Goal: Task Accomplishment & Management: Manage account settings

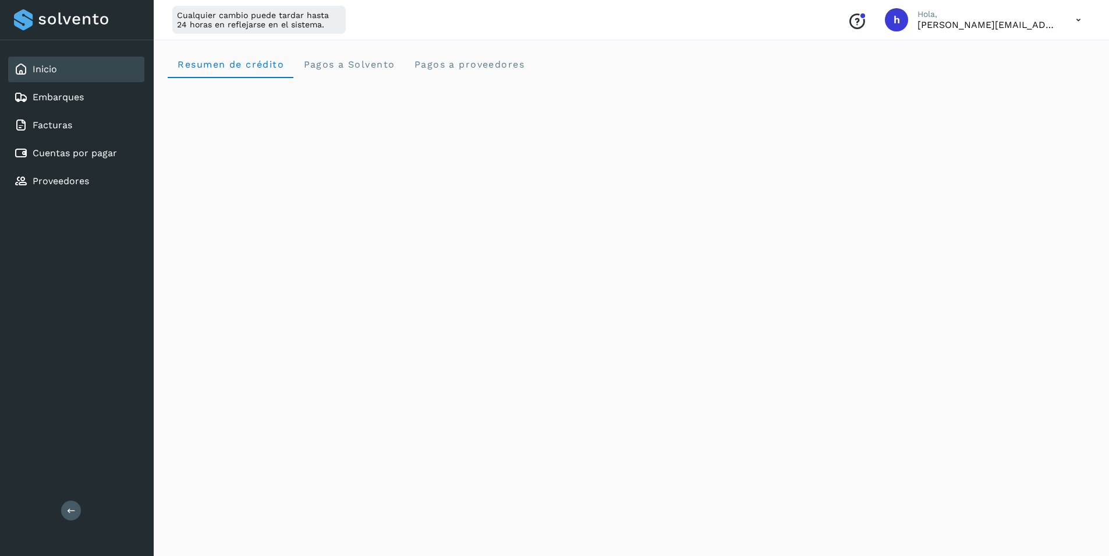
click at [72, 69] on div "Inicio" at bounding box center [76, 69] width 136 height 26
click at [63, 143] on div "Cuentas por pagar" at bounding box center [76, 153] width 136 height 26
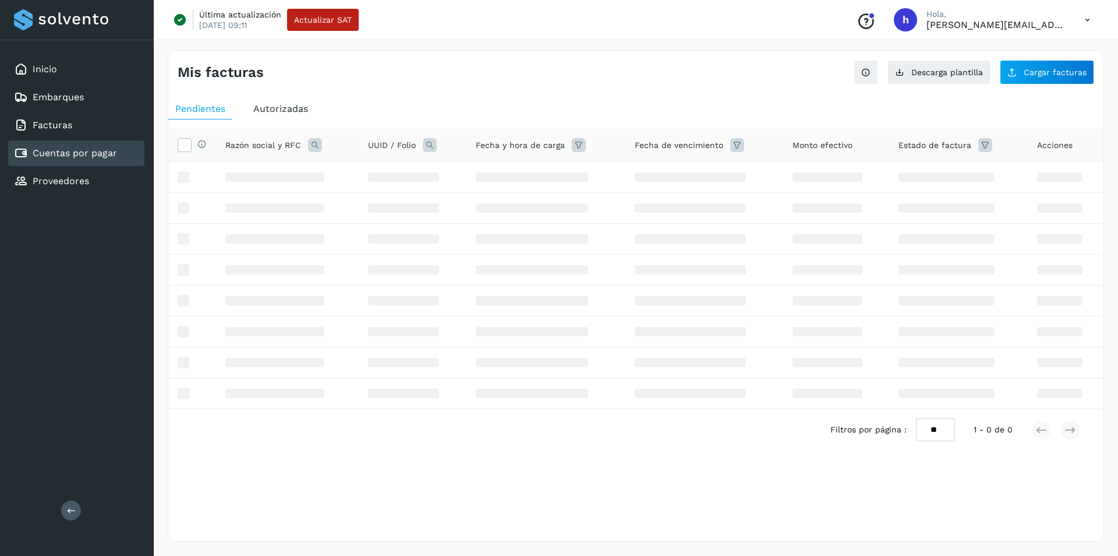
click at [64, 147] on div "Cuentas por pagar" at bounding box center [65, 153] width 103 height 14
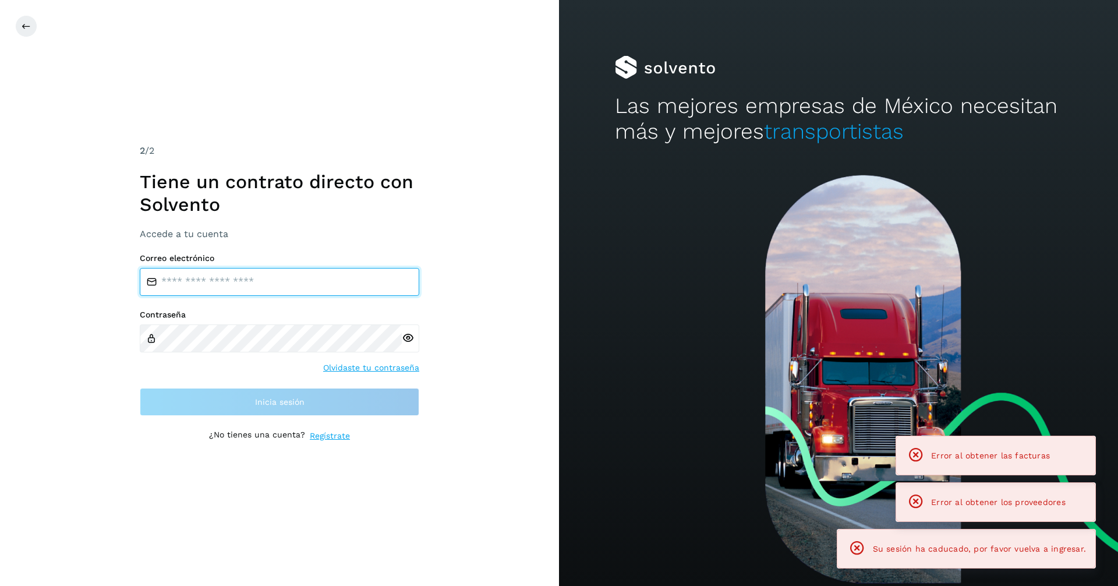
type input "**********"
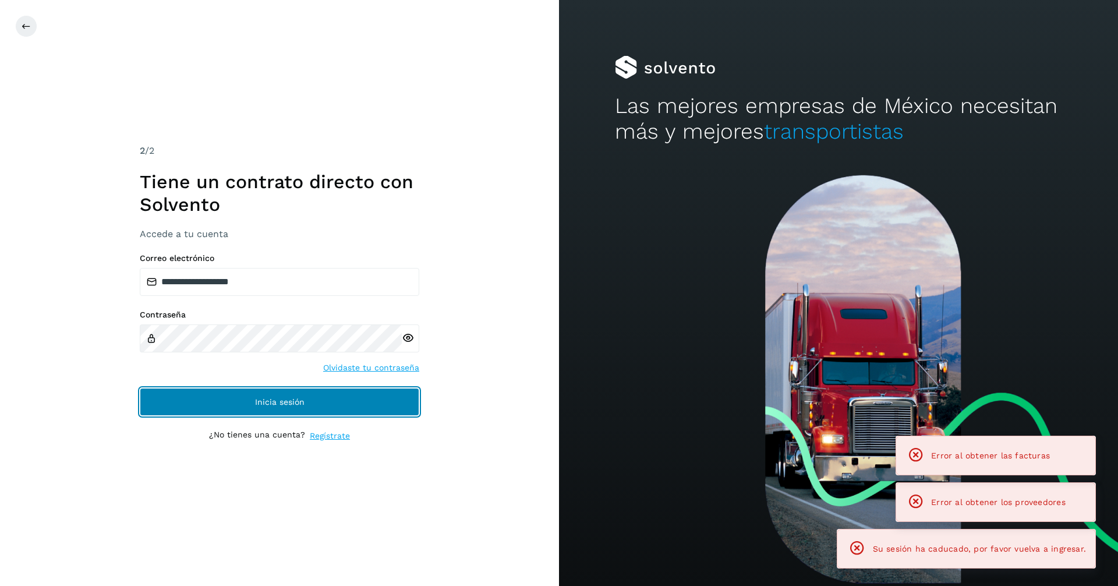
click at [264, 391] on button "Inicia sesión" at bounding box center [280, 402] width 280 height 28
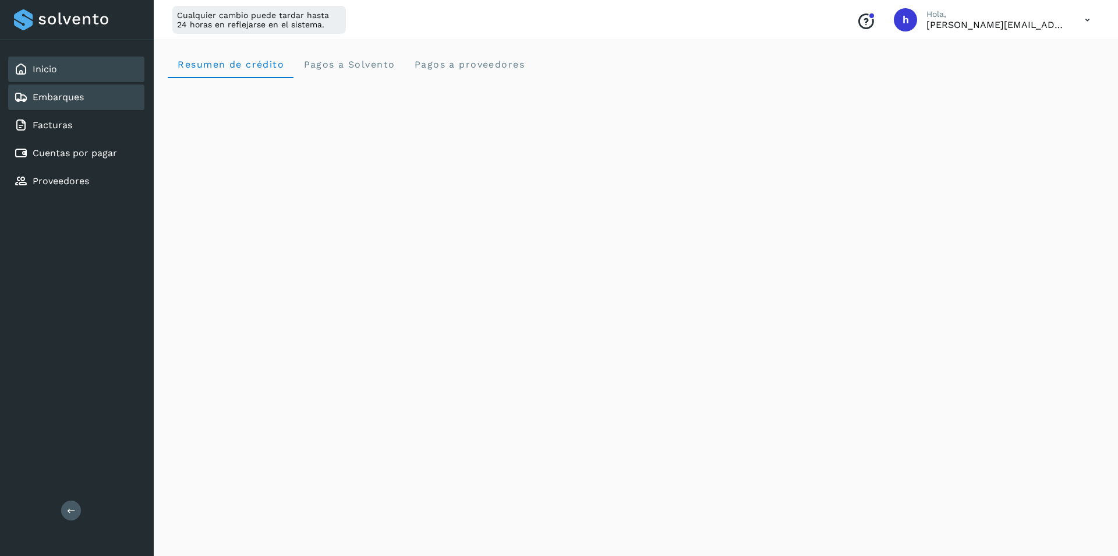
click at [79, 106] on div "Embarques" at bounding box center [76, 97] width 136 height 26
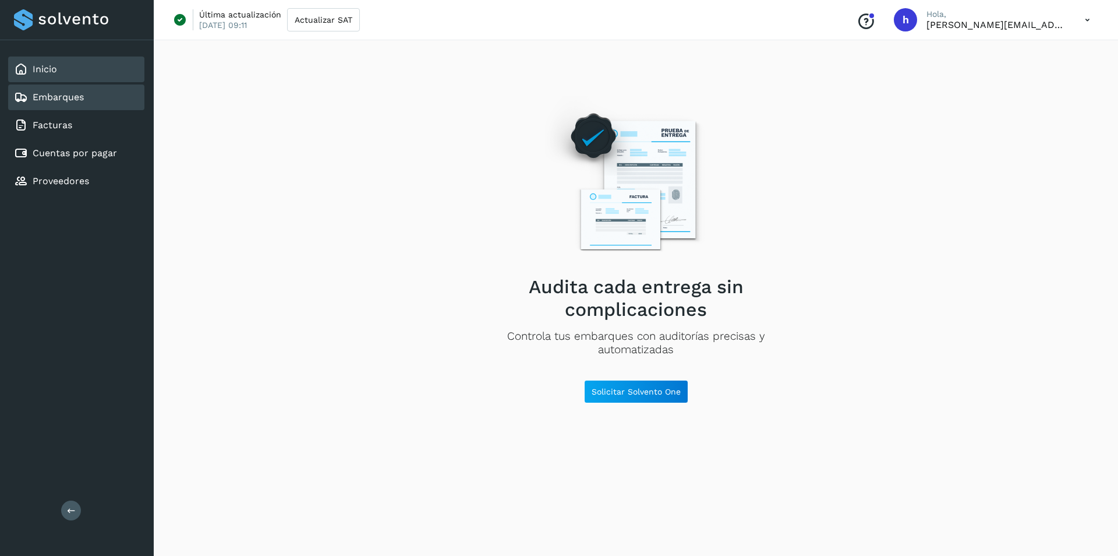
click at [69, 80] on div "Inicio" at bounding box center [76, 69] width 136 height 26
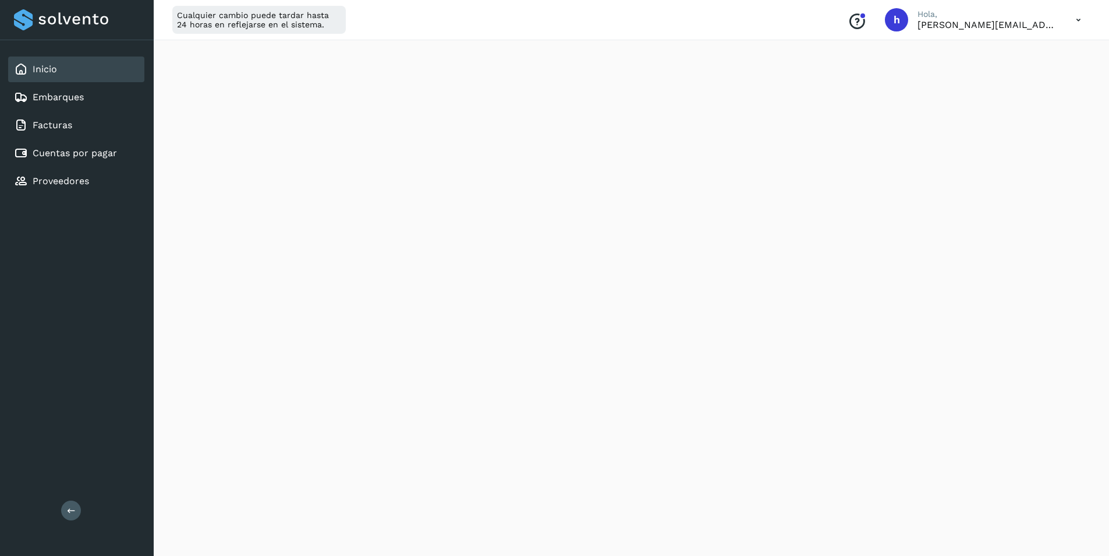
scroll to position [291, 0]
